Goal: Task Accomplishment & Management: Use online tool/utility

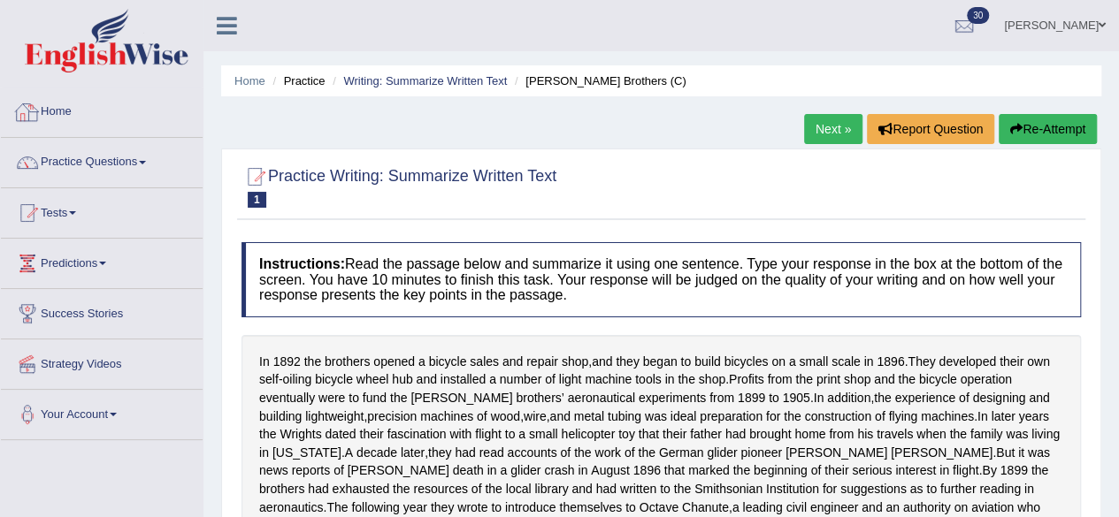
click at [51, 117] on link "Home" at bounding box center [102, 110] width 202 height 44
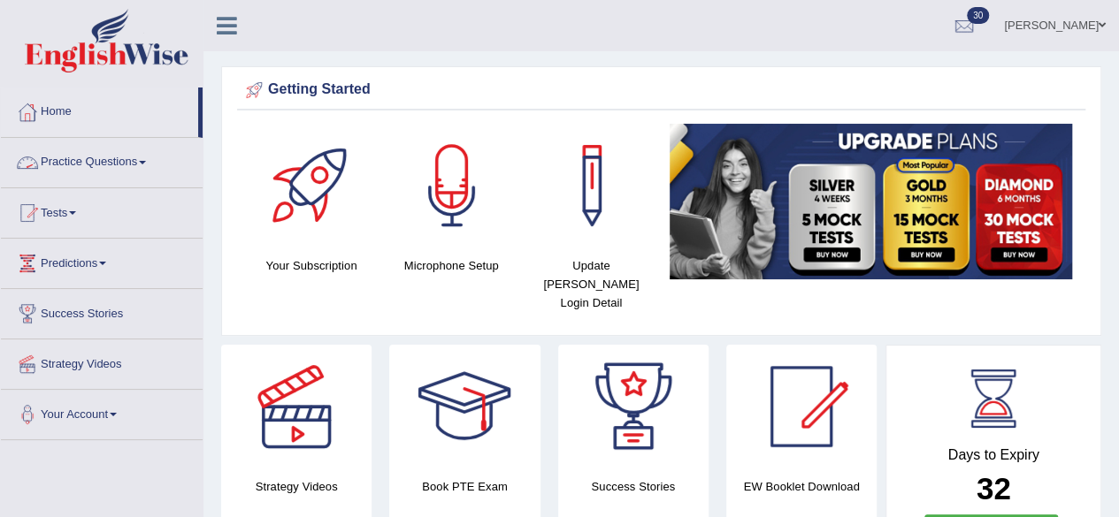
click at [145, 158] on link "Practice Questions" at bounding box center [102, 160] width 202 height 44
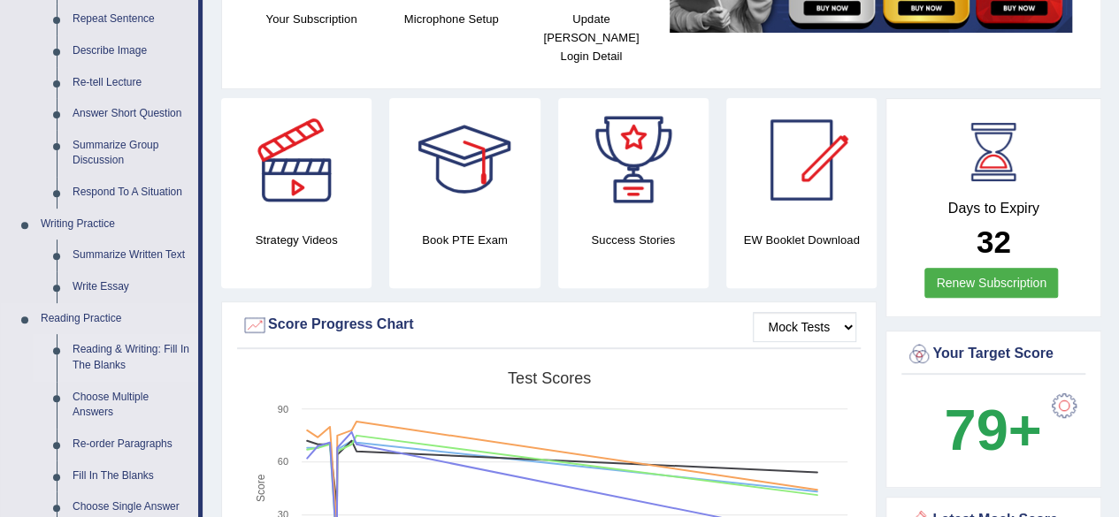
scroll to position [212, 0]
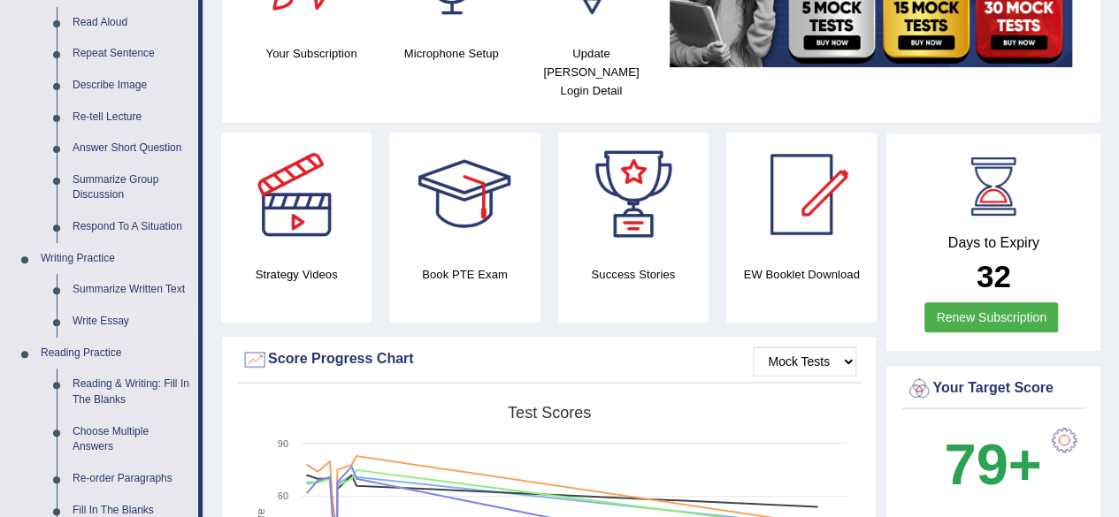
click at [81, 322] on link "Write Essay" at bounding box center [132, 322] width 134 height 32
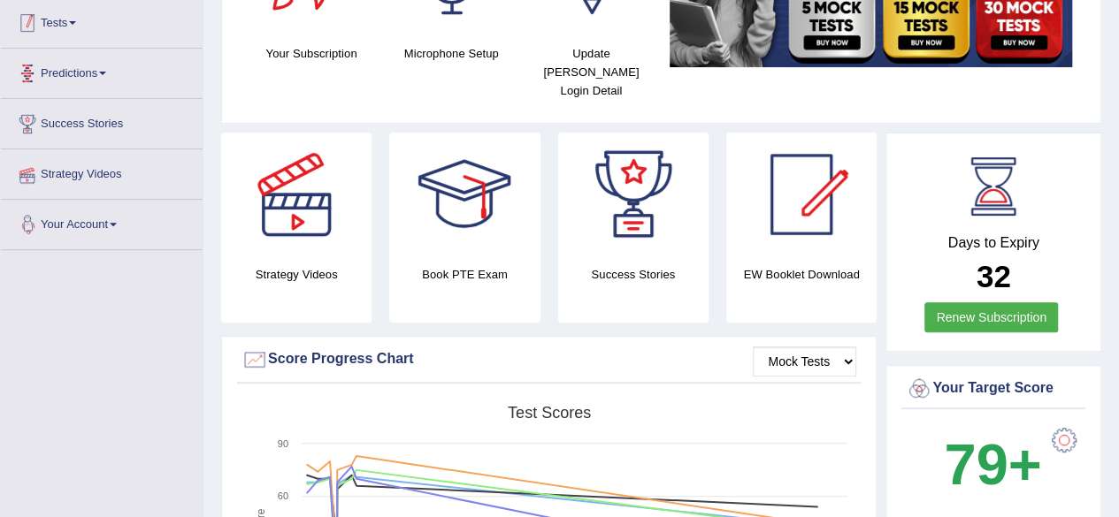
scroll to position [330, 0]
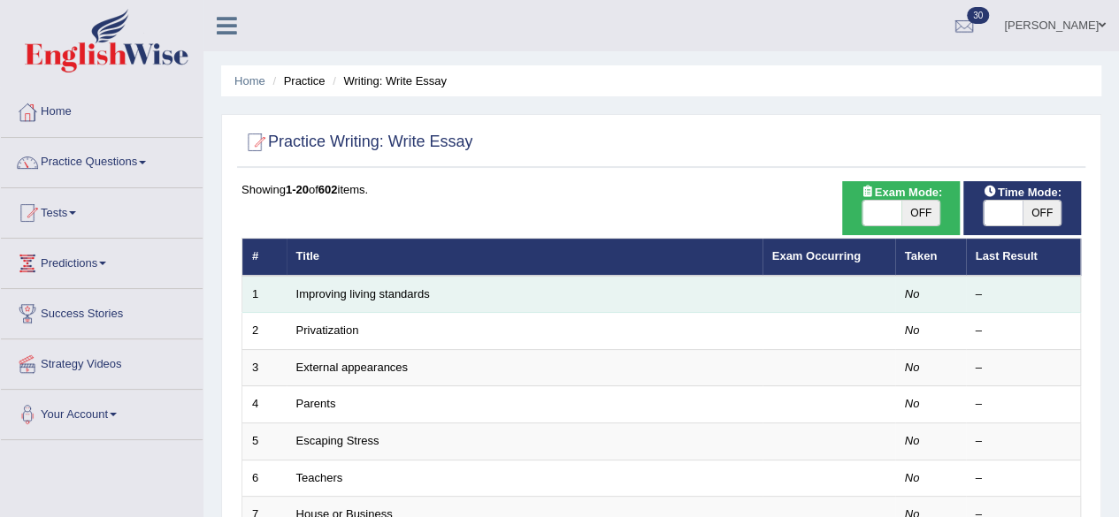
click at [466, 287] on td "Improving living standards" at bounding box center [525, 294] width 476 height 37
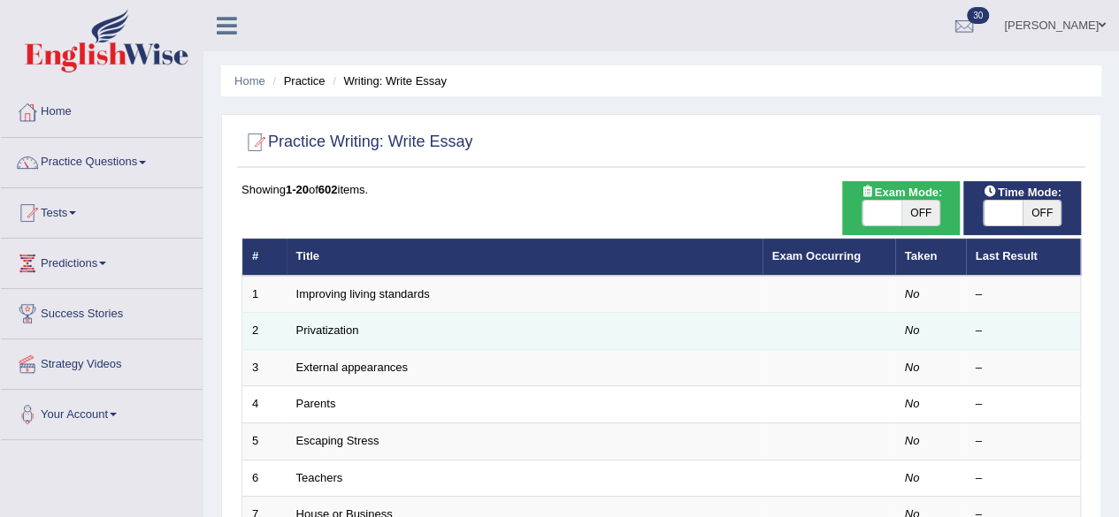
click at [410, 332] on td "Privatization" at bounding box center [525, 331] width 476 height 37
click at [336, 318] on td "Privatization" at bounding box center [525, 331] width 476 height 37
click at [336, 328] on link "Privatization" at bounding box center [327, 330] width 63 height 13
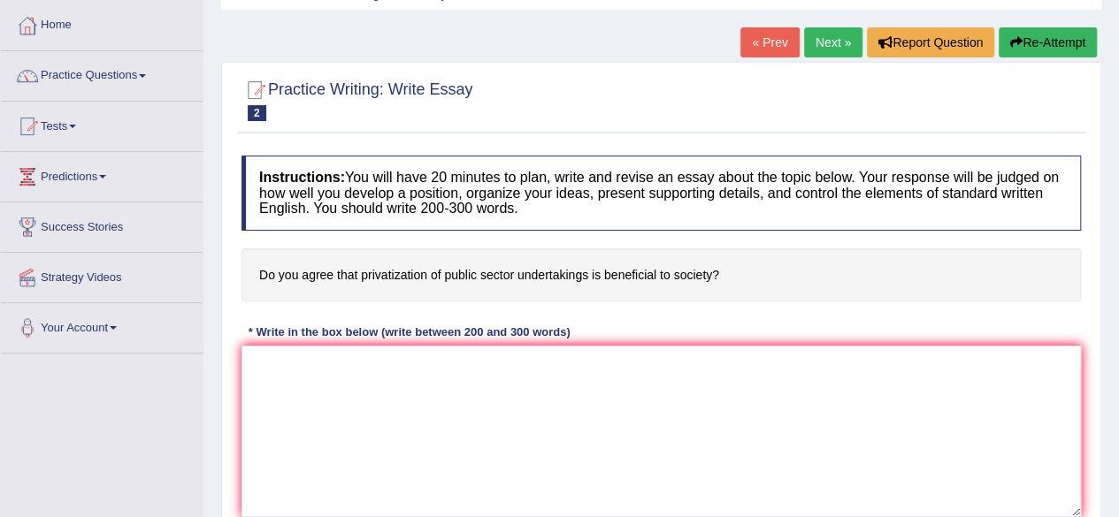
scroll to position [142, 0]
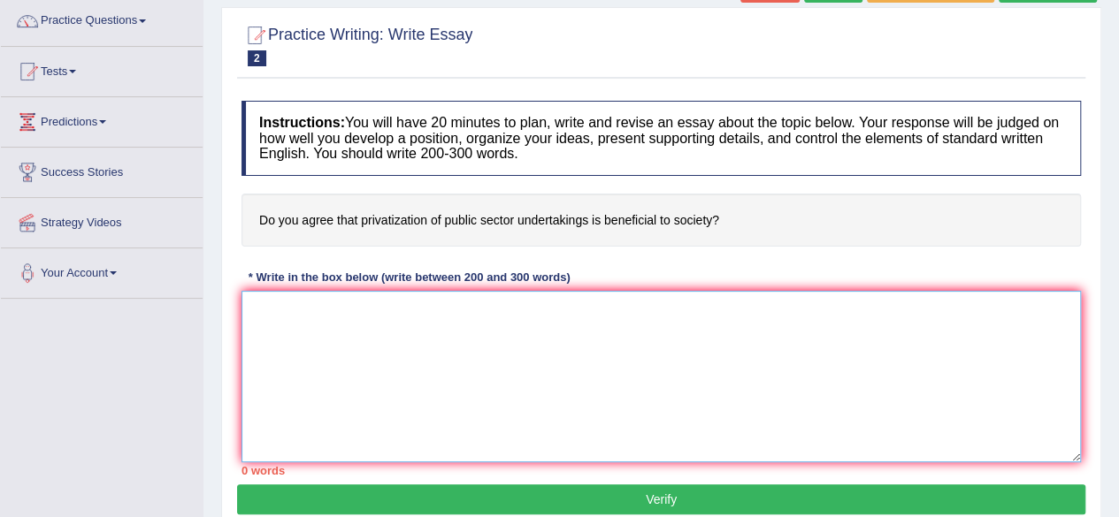
click at [318, 332] on textarea at bounding box center [660, 377] width 839 height 172
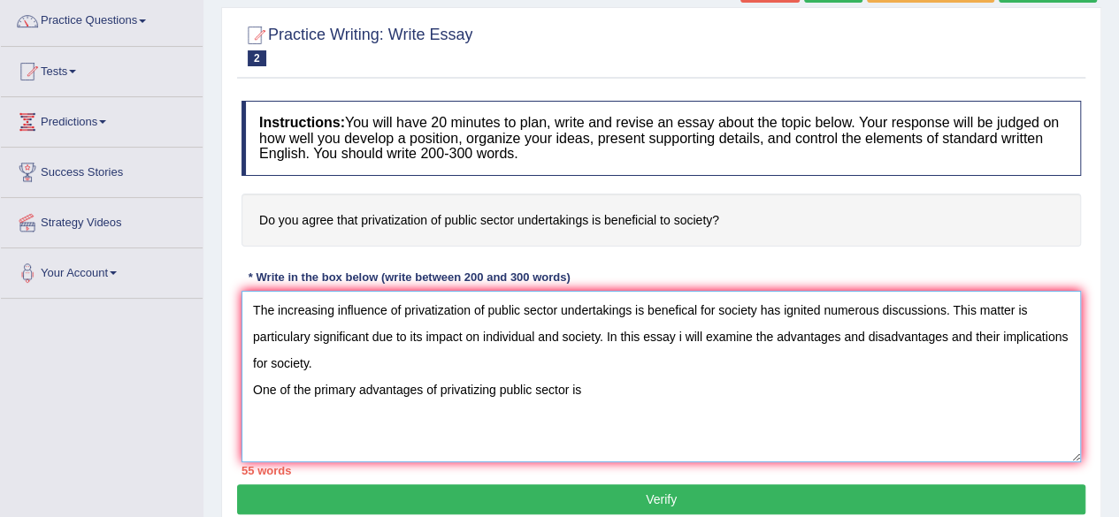
click at [899, 346] on textarea "The increasing influence of privatization of public sector undertakings is bene…" at bounding box center [660, 377] width 839 height 172
click at [622, 394] on textarea "The increasing influence of privatization of public sector undertakings is bene…" at bounding box center [660, 377] width 839 height 172
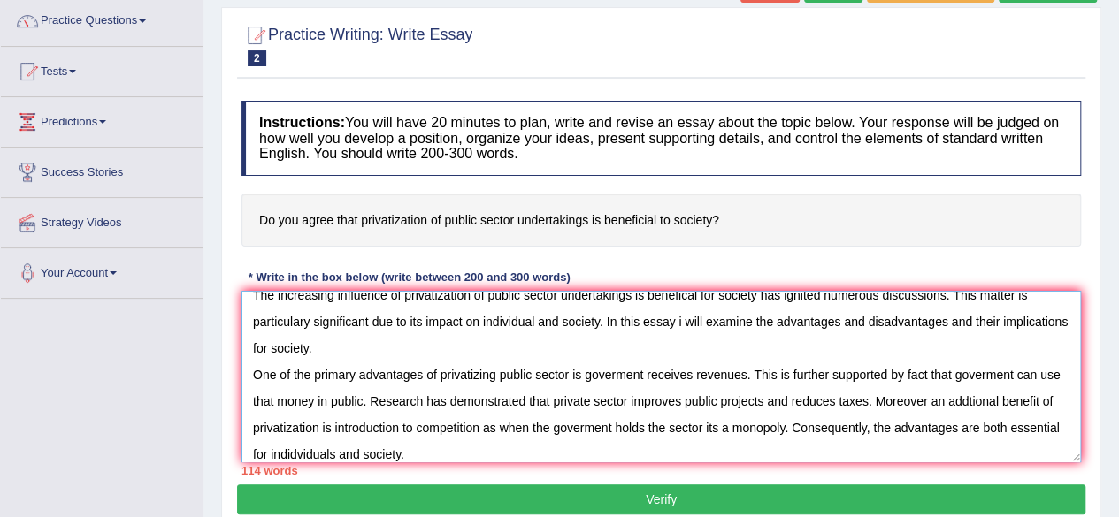
scroll to position [42, 0]
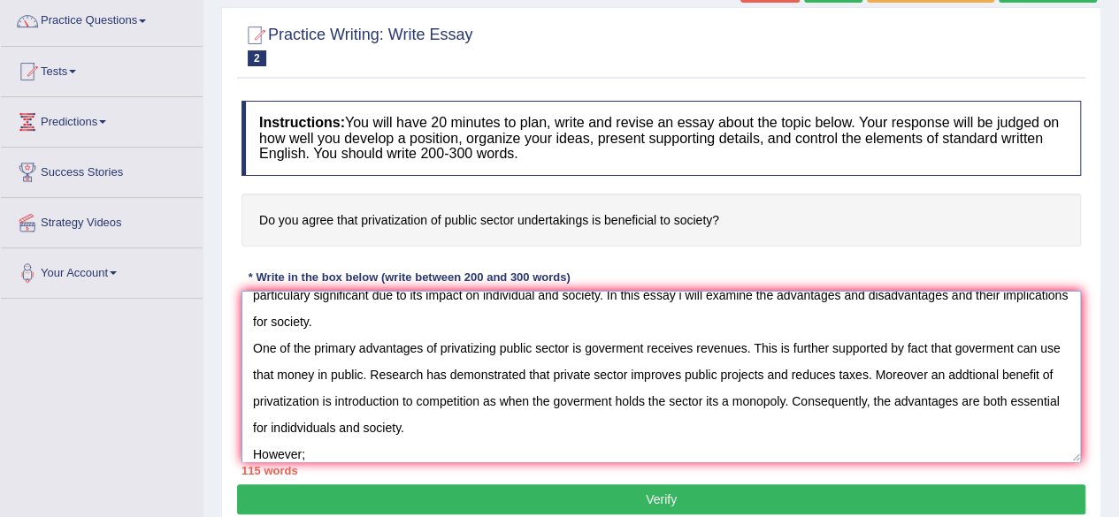
click at [318, 456] on textarea "The increasing influence of privatization of public sector undertakings is bene…" at bounding box center [660, 377] width 839 height 172
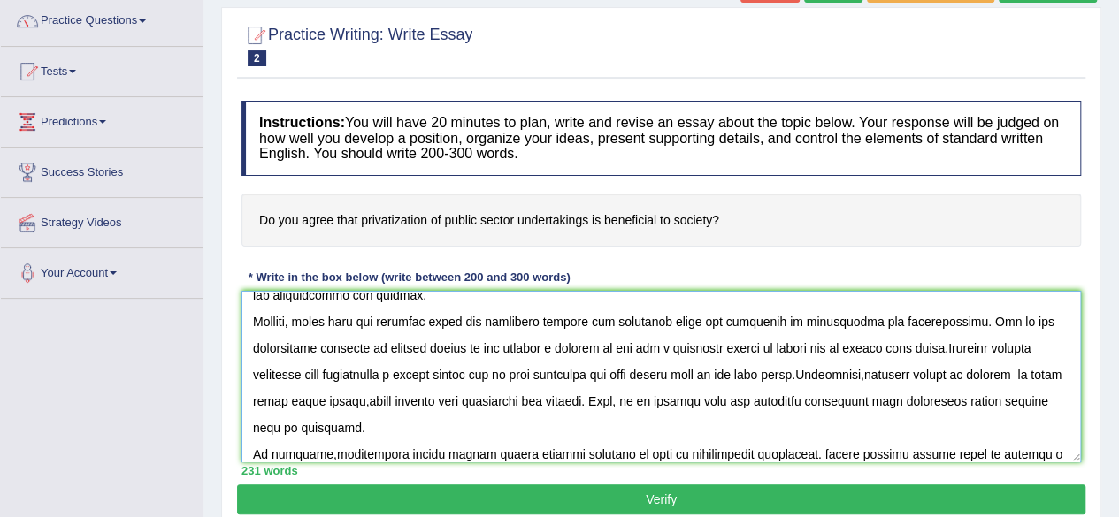
scroll to position [201, 0]
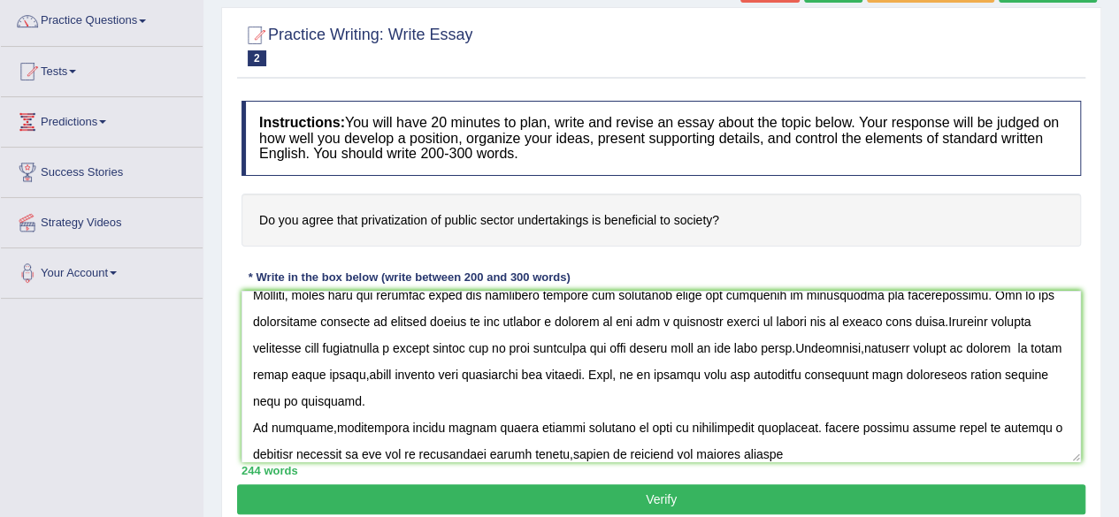
click at [353, 463] on div "244 words" at bounding box center [660, 471] width 839 height 17
click at [727, 455] on textarea at bounding box center [660, 377] width 839 height 172
type textarea "The increasing influence of privatization of public sector undertakings is bene…"
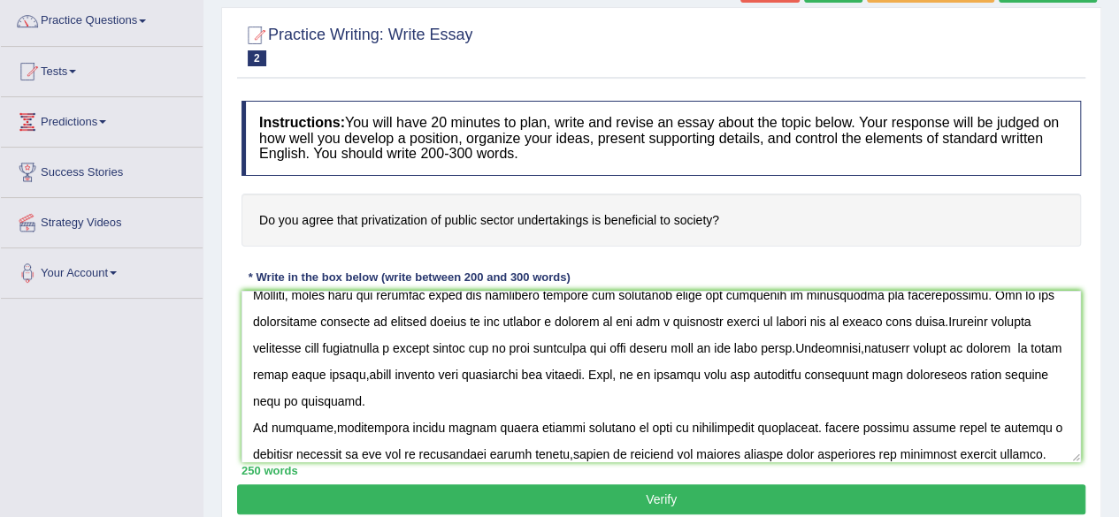
click at [695, 498] on button "Verify" at bounding box center [661, 500] width 848 height 30
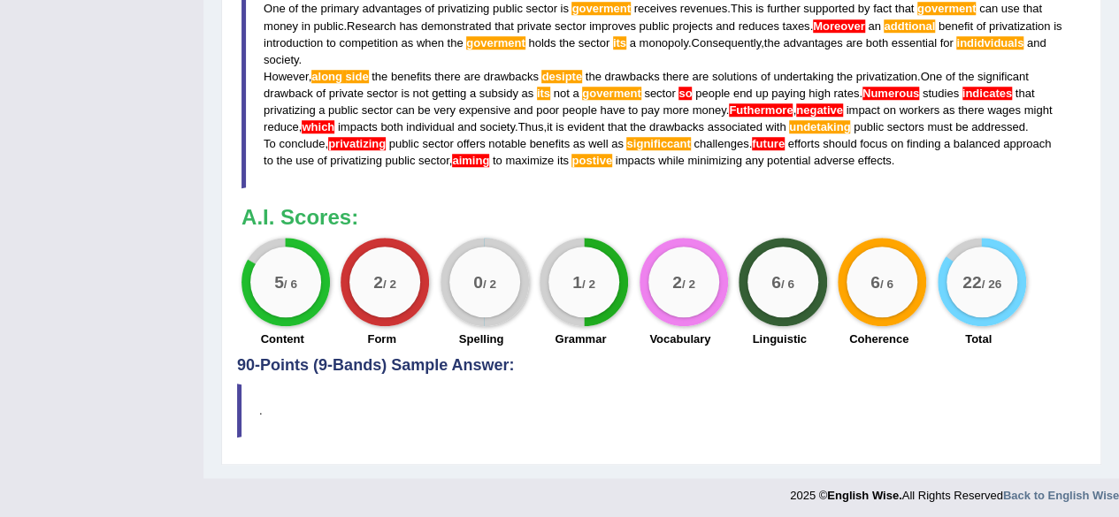
scroll to position [681, 0]
